Goal: Transaction & Acquisition: Obtain resource

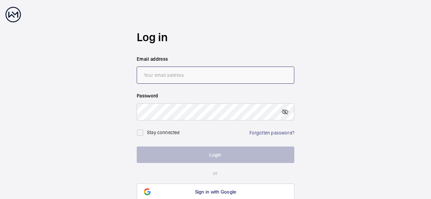
drag, startPoint x: 0, startPoint y: 0, endPoint x: 210, endPoint y: 73, distance: 222.2
click at [210, 73] on input "email" at bounding box center [216, 74] width 158 height 17
click at [209, 73] on input "email" at bounding box center [216, 74] width 158 height 17
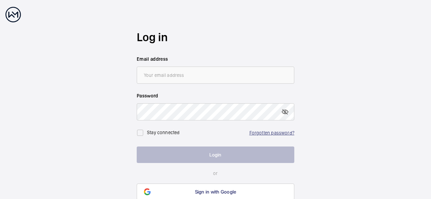
click at [271, 133] on link "Forgotten password?" at bounding box center [271, 132] width 45 height 5
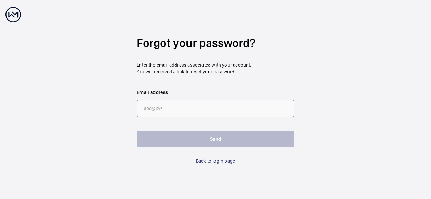
click at [201, 105] on input "email" at bounding box center [216, 108] width 158 height 17
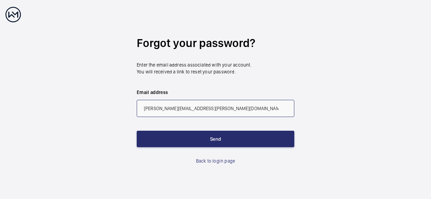
type input "TREVOR.HILL@CBRE.COM"
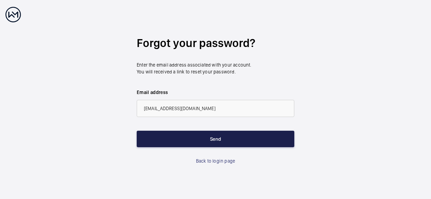
click at [229, 144] on button "Send" at bounding box center [216, 138] width 158 height 16
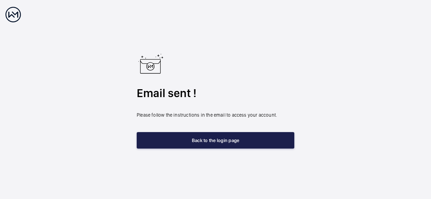
click at [233, 144] on button "Back to the login page" at bounding box center [216, 140] width 158 height 16
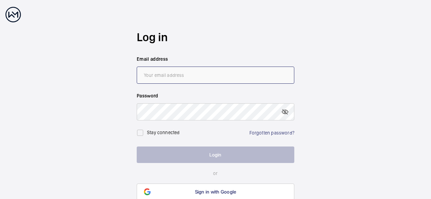
click at [210, 80] on input "email" at bounding box center [216, 74] width 158 height 17
type input "[PERSON_NAME][EMAIL_ADDRESS][PERSON_NAME][DOMAIN_NAME]"
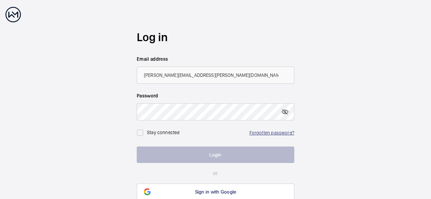
click at [267, 134] on link "Forgotten password?" at bounding box center [271, 132] width 45 height 5
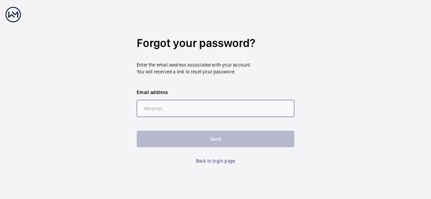
click at [208, 108] on input "email" at bounding box center [216, 108] width 158 height 17
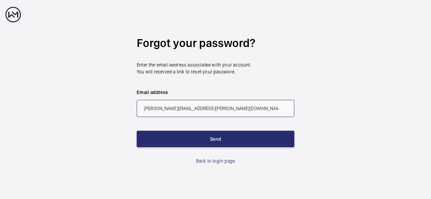
type input "al.bridge@cbre.com"
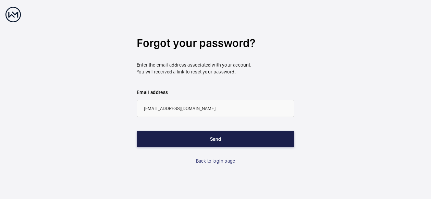
click at [213, 139] on button "Send" at bounding box center [216, 138] width 158 height 16
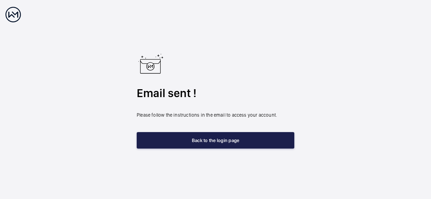
click at [221, 141] on button "Back to the login page" at bounding box center [216, 140] width 158 height 16
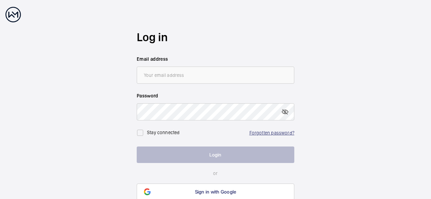
click at [283, 130] on link "Forgotten password?" at bounding box center [271, 132] width 45 height 5
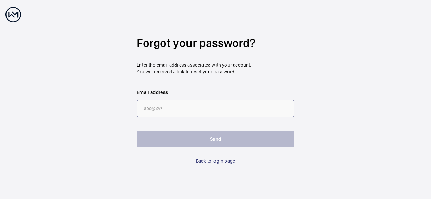
click at [216, 105] on input "email" at bounding box center [216, 108] width 158 height 17
type input "[PERSON_NAME][EMAIL_ADDRESS][PERSON_NAME][DOMAIN_NAME]"
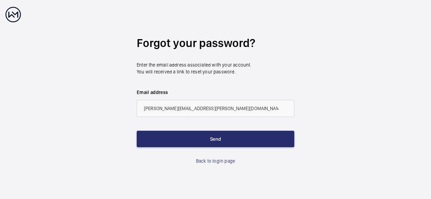
click at [217, 124] on form "Forgot your password? Enter the email address associated with your account. You…" at bounding box center [216, 99] width 158 height 129
click at [210, 112] on input "[PERSON_NAME][EMAIL_ADDRESS][PERSON_NAME][DOMAIN_NAME]" at bounding box center [216, 108] width 158 height 17
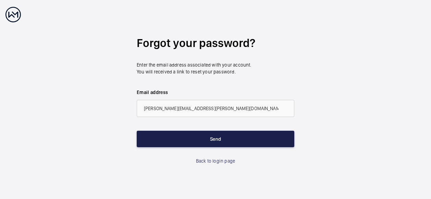
click at [225, 137] on button "Send" at bounding box center [216, 138] width 158 height 16
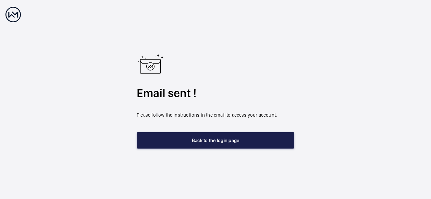
click at [249, 142] on button "Back to the login page" at bounding box center [216, 140] width 158 height 16
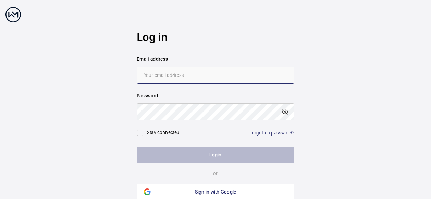
type input "[PERSON_NAME][EMAIL_ADDRESS][PERSON_NAME][DOMAIN_NAME]"
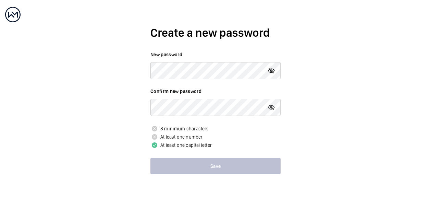
click at [273, 71] on mat-icon at bounding box center [271, 70] width 8 height 8
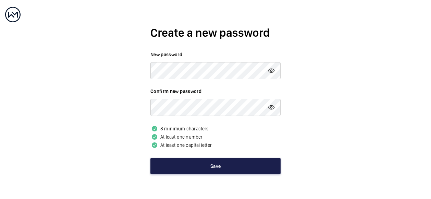
click at [233, 163] on button "Save" at bounding box center [215, 166] width 130 height 16
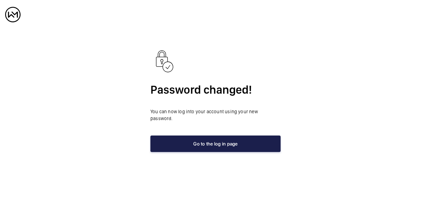
click at [265, 135] on button "Go to the log in page" at bounding box center [215, 143] width 130 height 16
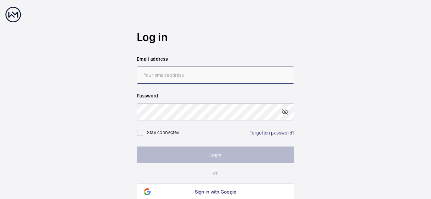
type input "[PERSON_NAME][EMAIL_ADDRESS][PERSON_NAME][DOMAIN_NAME]"
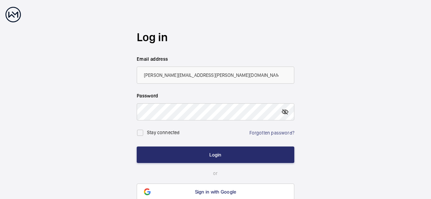
click at [284, 113] on mat-icon at bounding box center [285, 112] width 8 height 8
click at [140, 136] on input "checkbox" at bounding box center [140, 133] width 14 height 14
checkbox input "true"
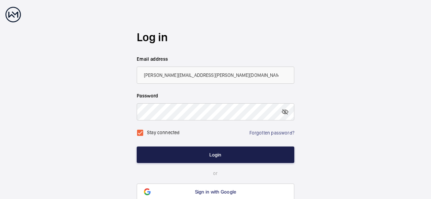
click at [190, 153] on button "Login" at bounding box center [216, 154] width 158 height 16
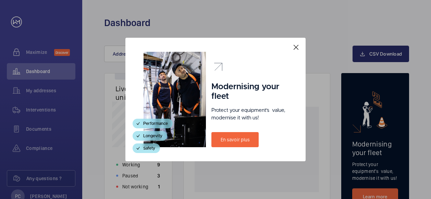
click at [296, 48] on mat-icon at bounding box center [296, 47] width 8 height 8
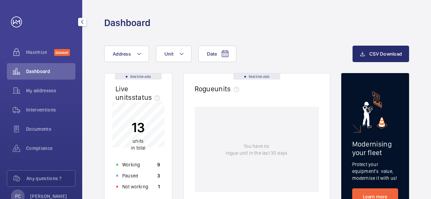
click at [46, 71] on span "Dashboard" at bounding box center [50, 71] width 49 height 7
click at [51, 94] on div "My addresses" at bounding box center [41, 90] width 68 height 16
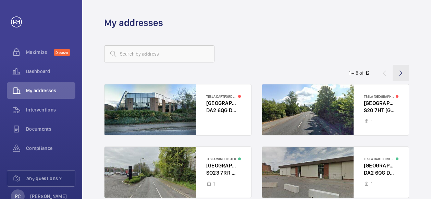
click at [399, 74] on wm-front-icon-button at bounding box center [400, 73] width 16 height 16
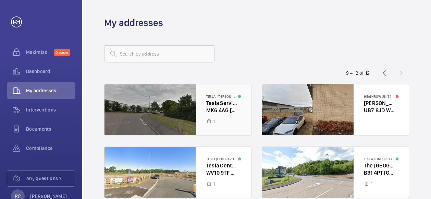
click at [210, 110] on div at bounding box center [177, 109] width 147 height 51
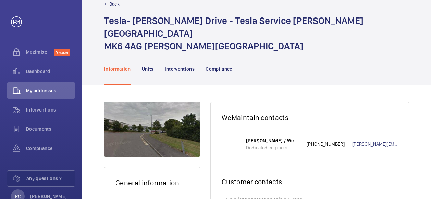
scroll to position [7, 0]
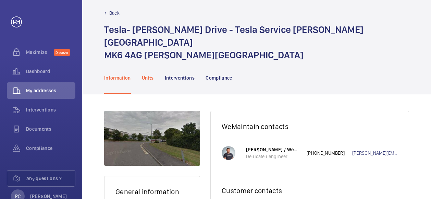
click at [142, 74] on p "Units" at bounding box center [148, 77] width 12 height 7
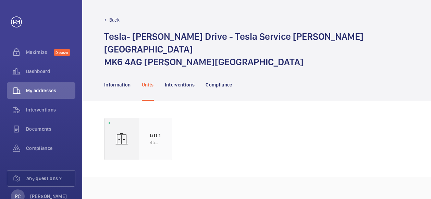
click at [120, 132] on img at bounding box center [122, 139] width 14 height 14
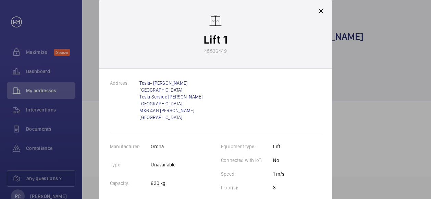
click at [321, 15] on mat-icon at bounding box center [321, 11] width 8 height 8
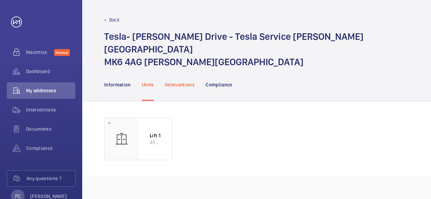
click at [178, 81] on p "Interventions" at bounding box center [180, 84] width 30 height 7
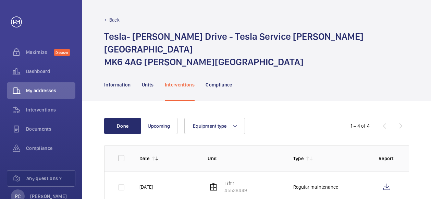
click at [400, 122] on div "1 – 4 of 4" at bounding box center [368, 126] width 82 height 8
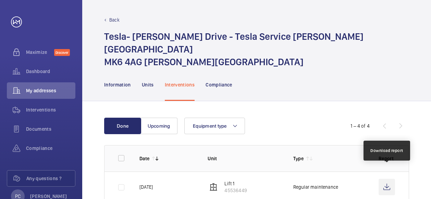
click at [389, 178] on wm-front-icon-button at bounding box center [386, 186] width 16 height 16
